Goal: Consume media (video, audio): Consume media (video, audio)

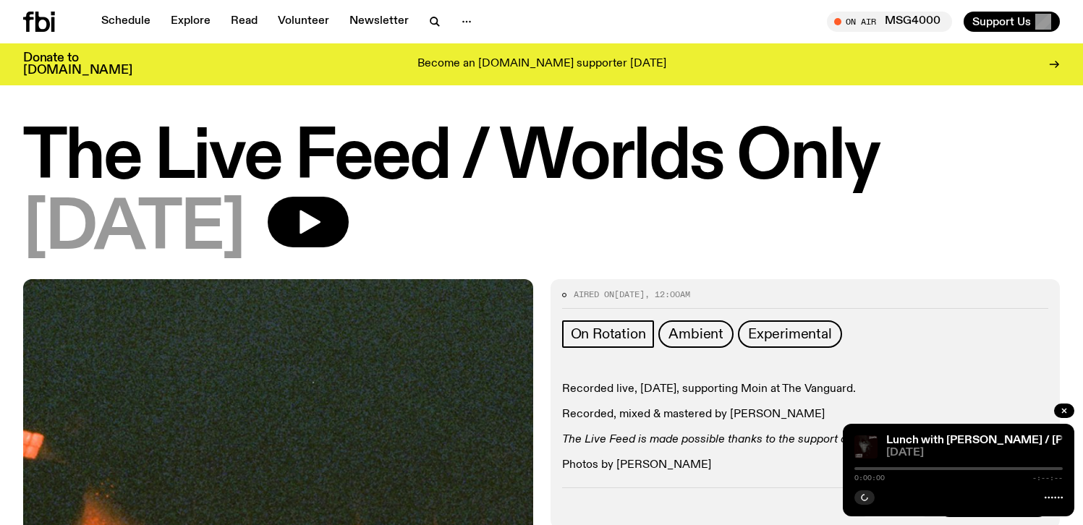
scroll to position [379, 0]
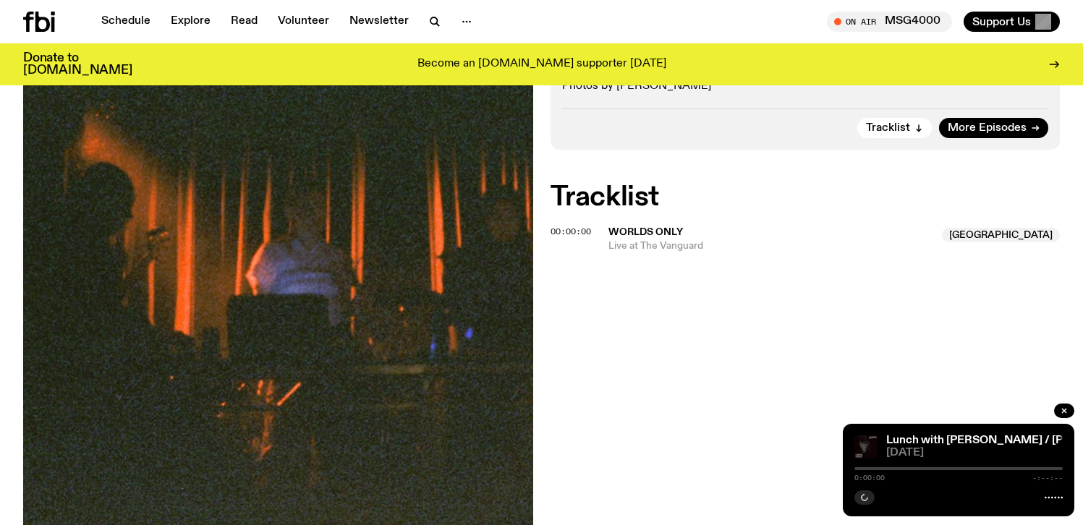
click at [667, 231] on span "Worlds Only" at bounding box center [645, 232] width 74 height 10
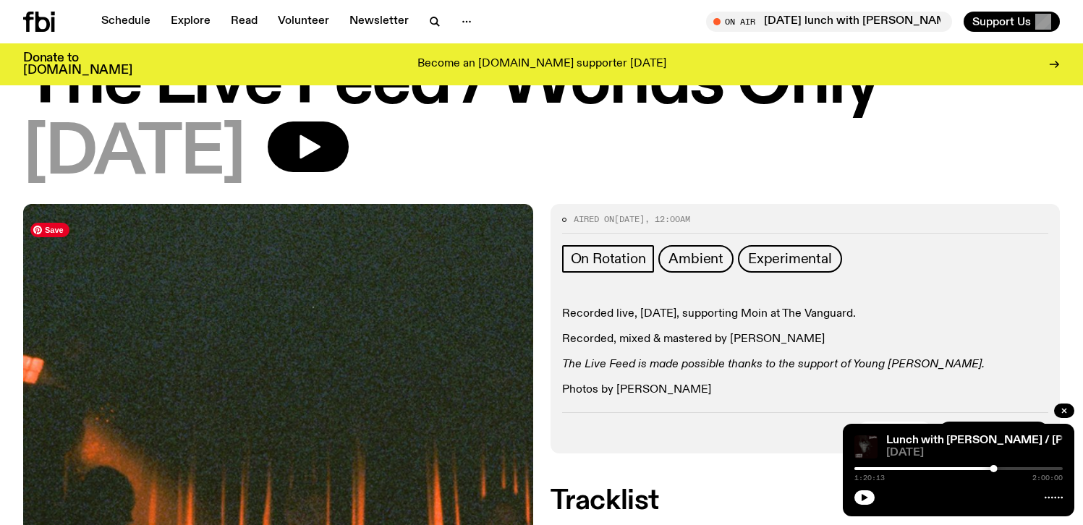
scroll to position [6, 0]
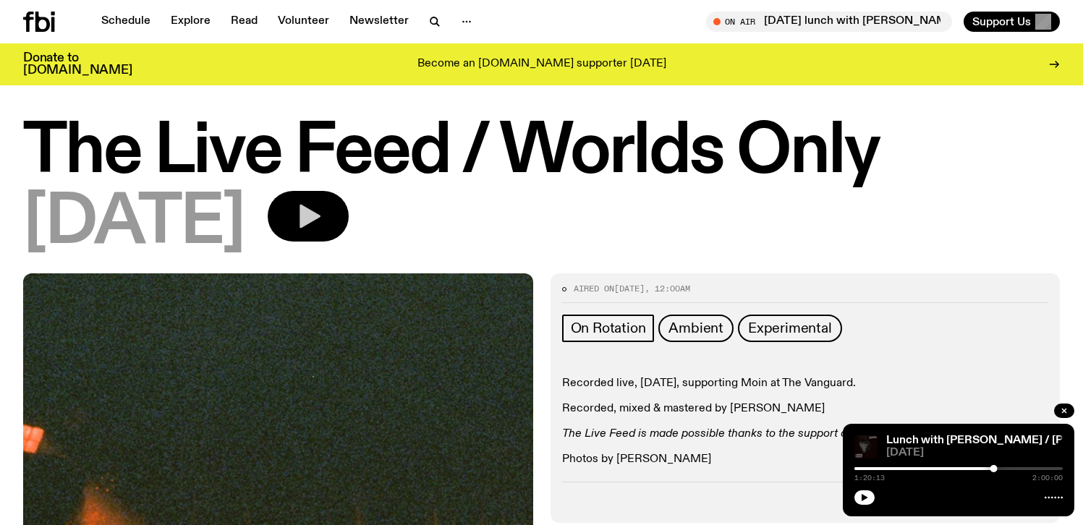
click at [320, 223] on icon "button" at bounding box center [309, 217] width 21 height 24
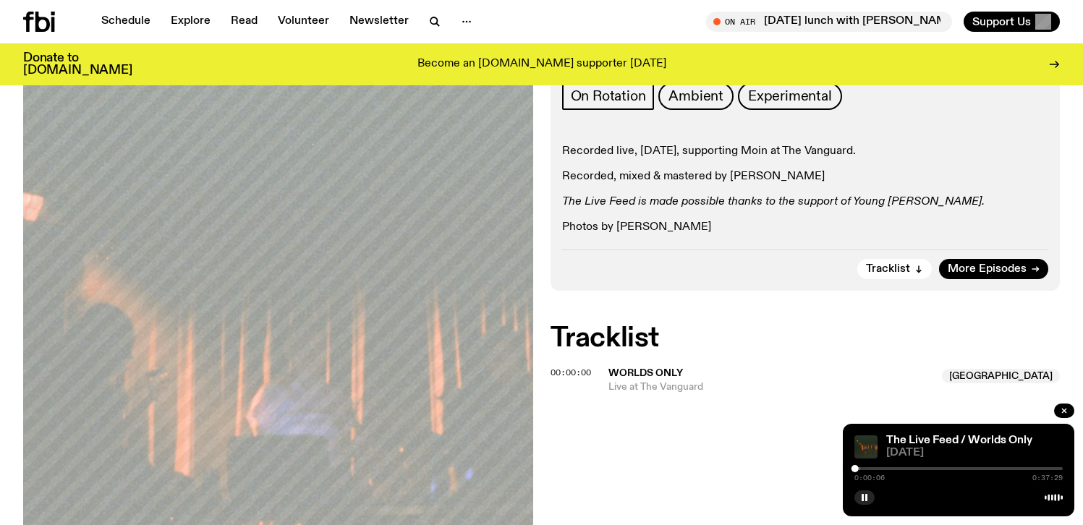
scroll to position [239, 0]
click at [863, 493] on icon "button" at bounding box center [864, 497] width 9 height 9
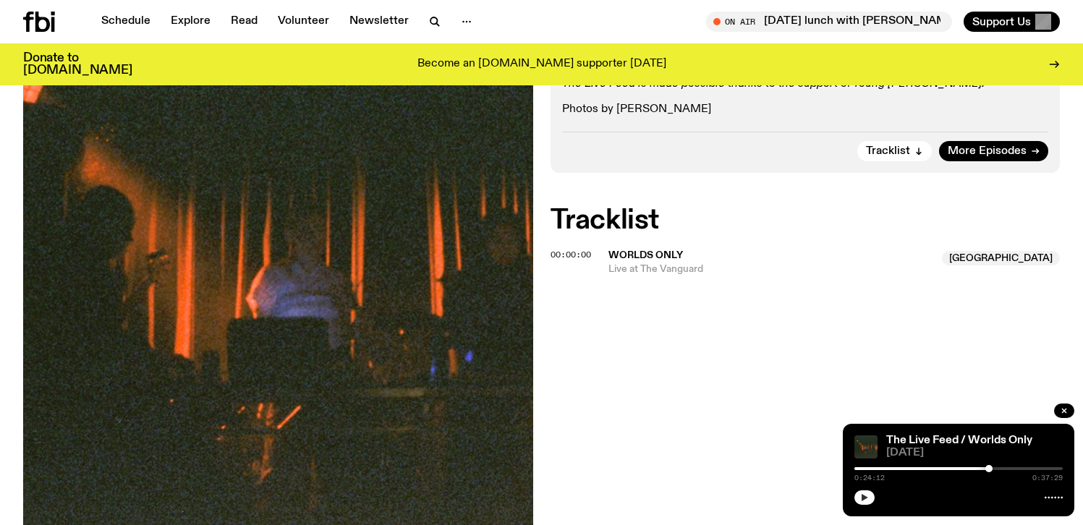
scroll to position [376, 0]
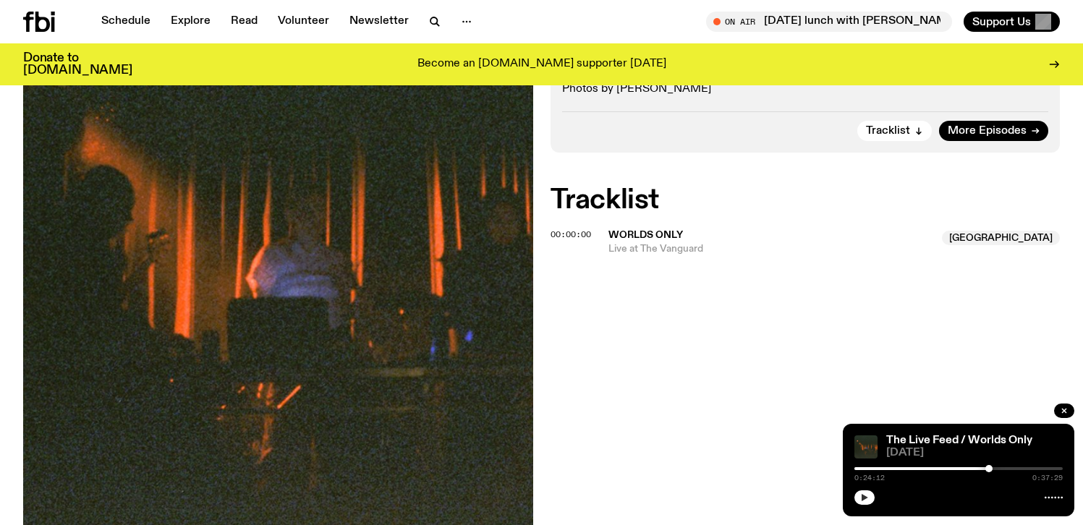
click at [866, 496] on icon "button" at bounding box center [864, 497] width 9 height 9
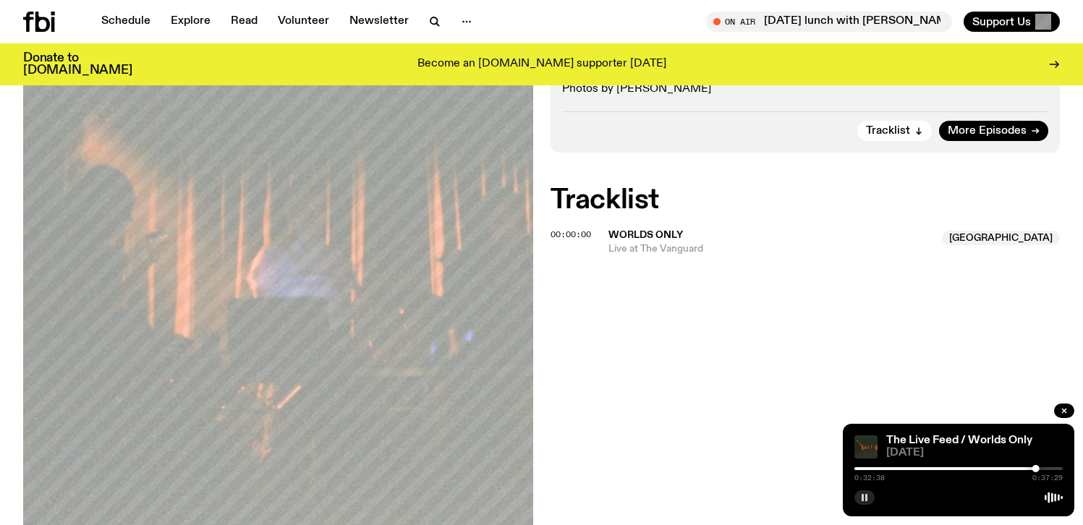
click at [858, 493] on button "button" at bounding box center [864, 497] width 20 height 14
